Goal: Task Accomplishment & Management: Manage account settings

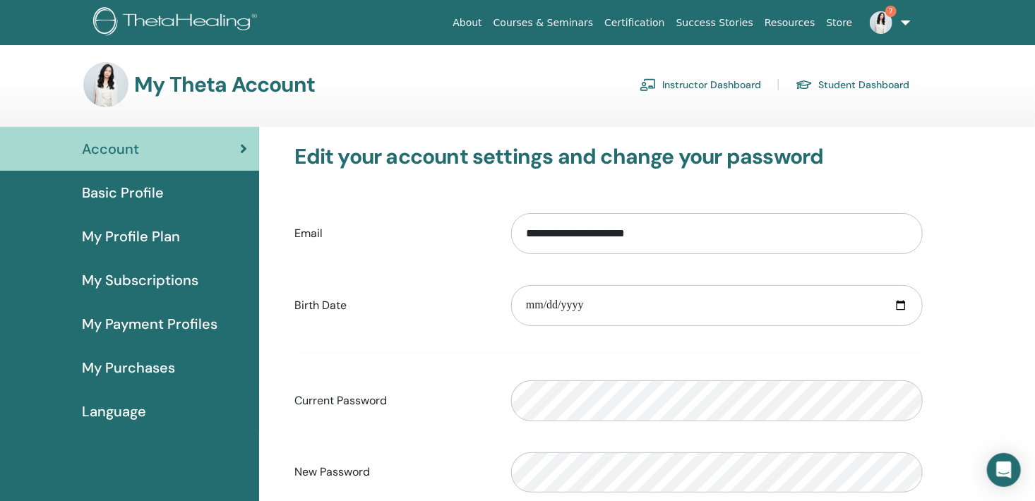
click at [746, 86] on link "Instructor Dashboard" at bounding box center [700, 84] width 121 height 23
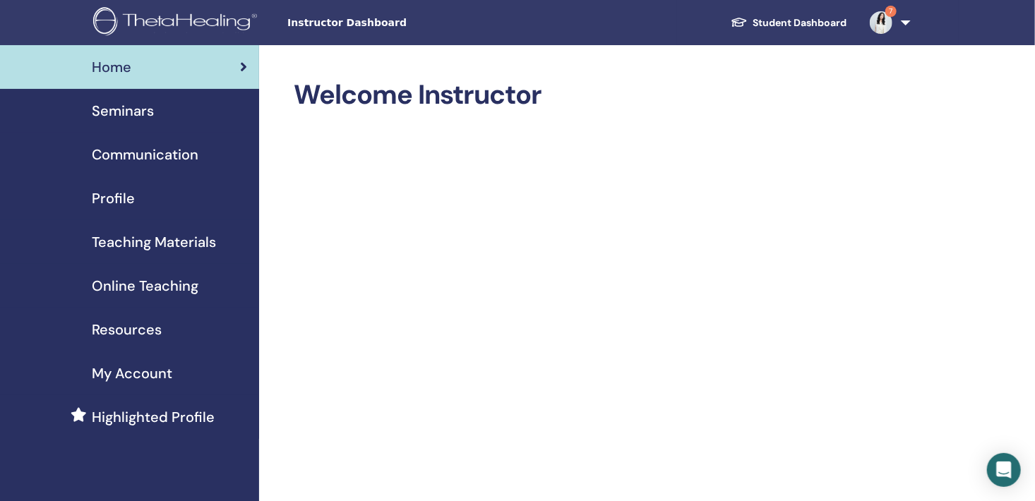
click at [170, 131] on link "Seminars" at bounding box center [129, 111] width 259 height 44
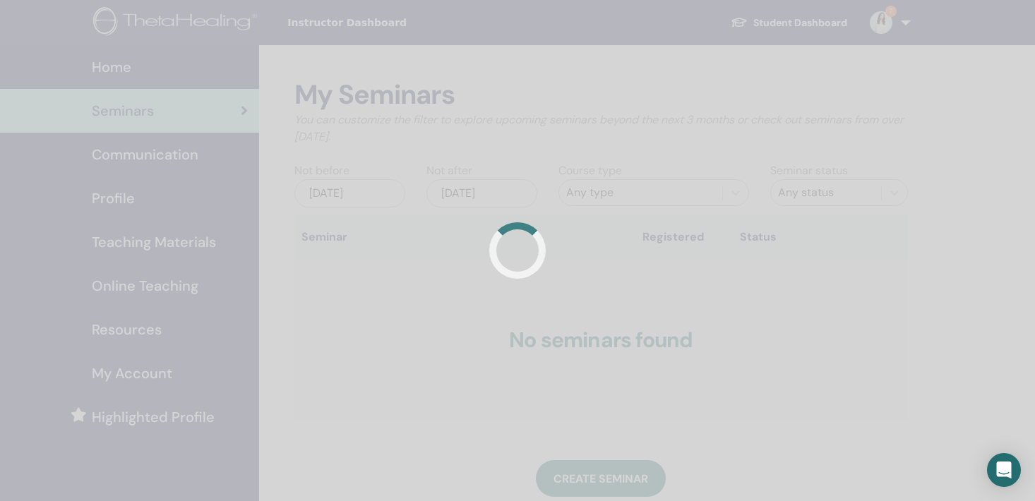
click at [166, 123] on div at bounding box center [517, 250] width 1035 height 501
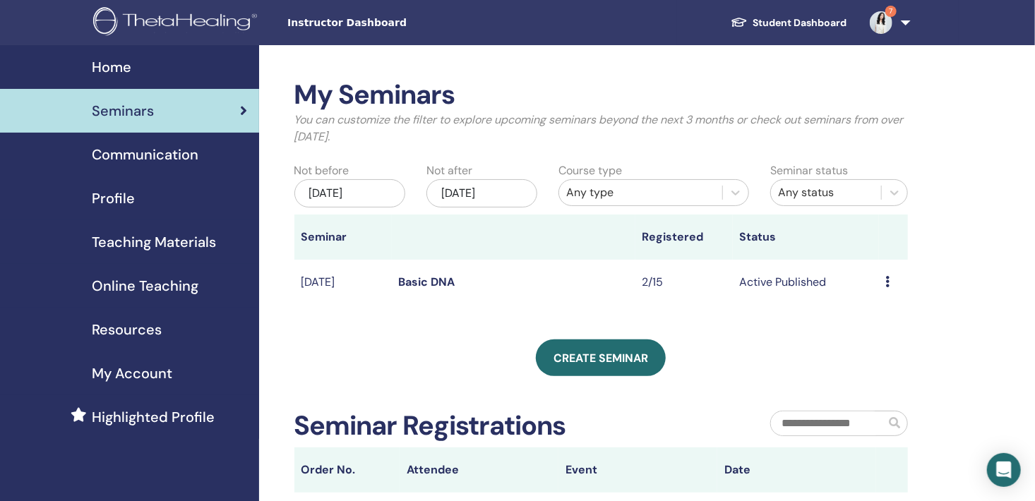
click at [894, 278] on div "Preview Edit Attendees Cancel" at bounding box center [893, 282] width 15 height 17
click at [894, 331] on link "Attendees" at bounding box center [889, 332] width 54 height 15
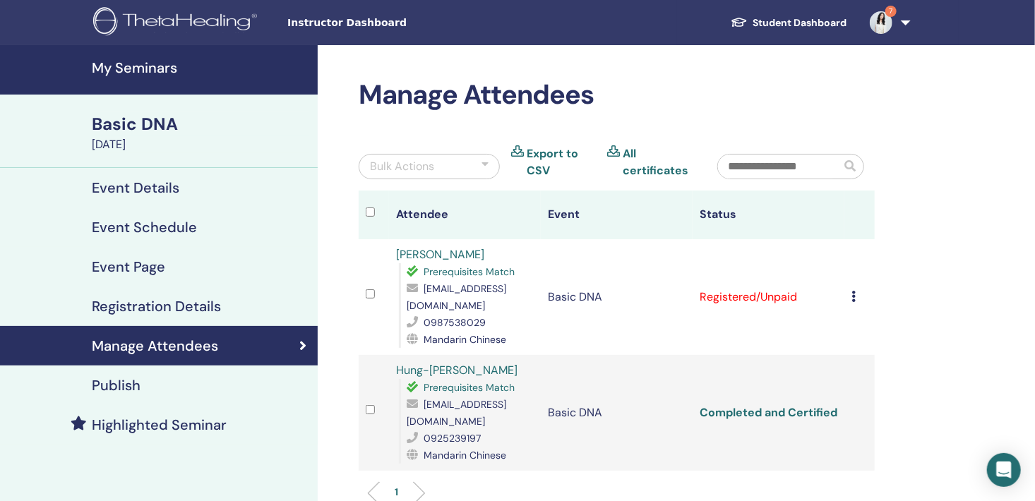
click at [793, 405] on link "Completed and Certified" at bounding box center [769, 412] width 138 height 15
